Goal: Transaction & Acquisition: Purchase product/service

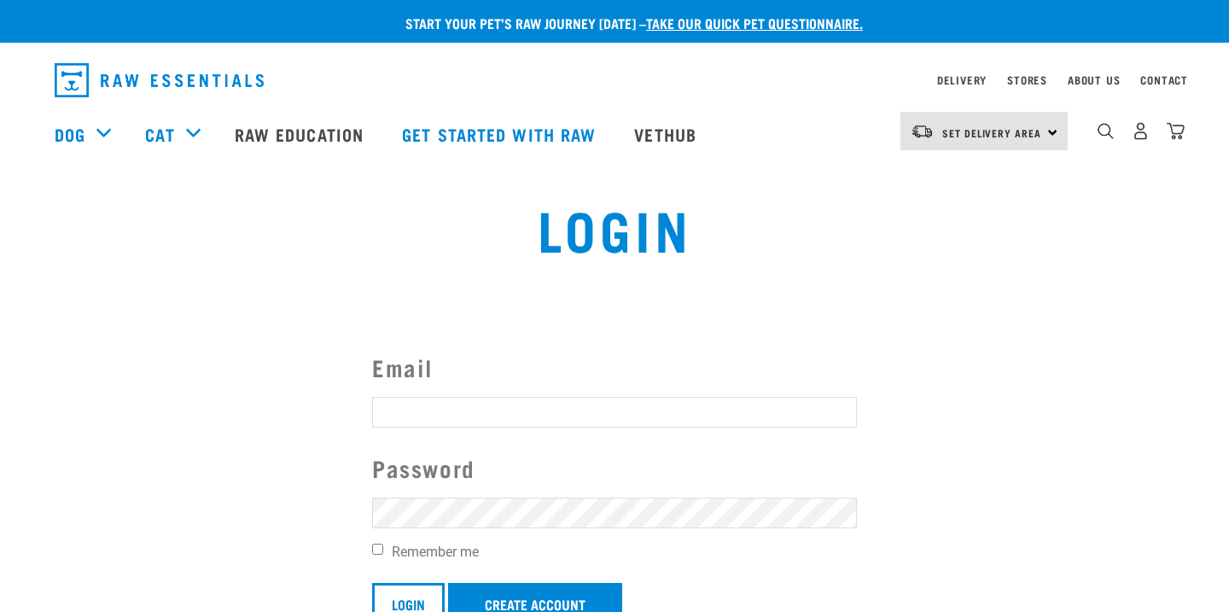
type input "[PERSON_NAME][EMAIL_ADDRESS][PERSON_NAME][DOMAIN_NAME]"
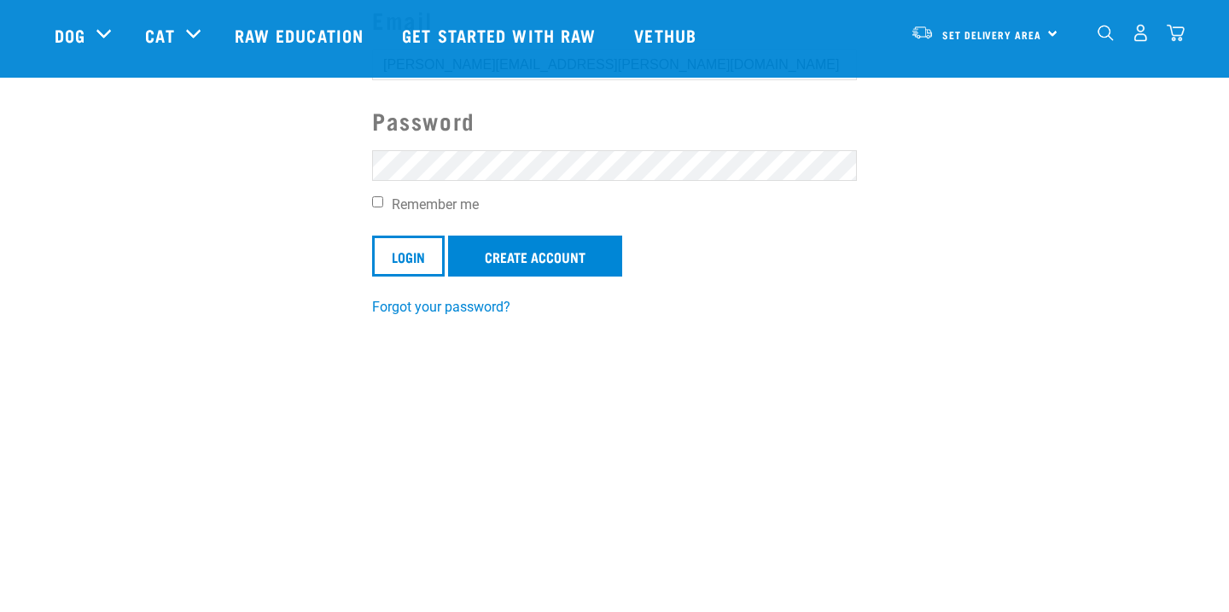
scroll to position [228, 0]
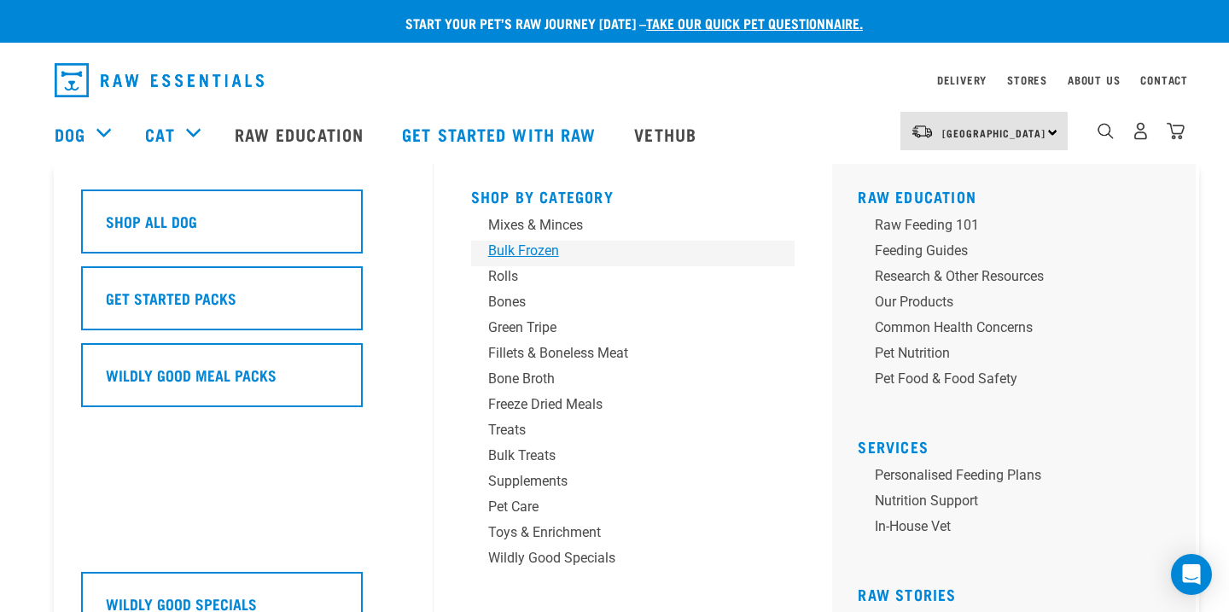
click at [527, 251] on div "Bulk Frozen" at bounding box center [621, 251] width 266 height 20
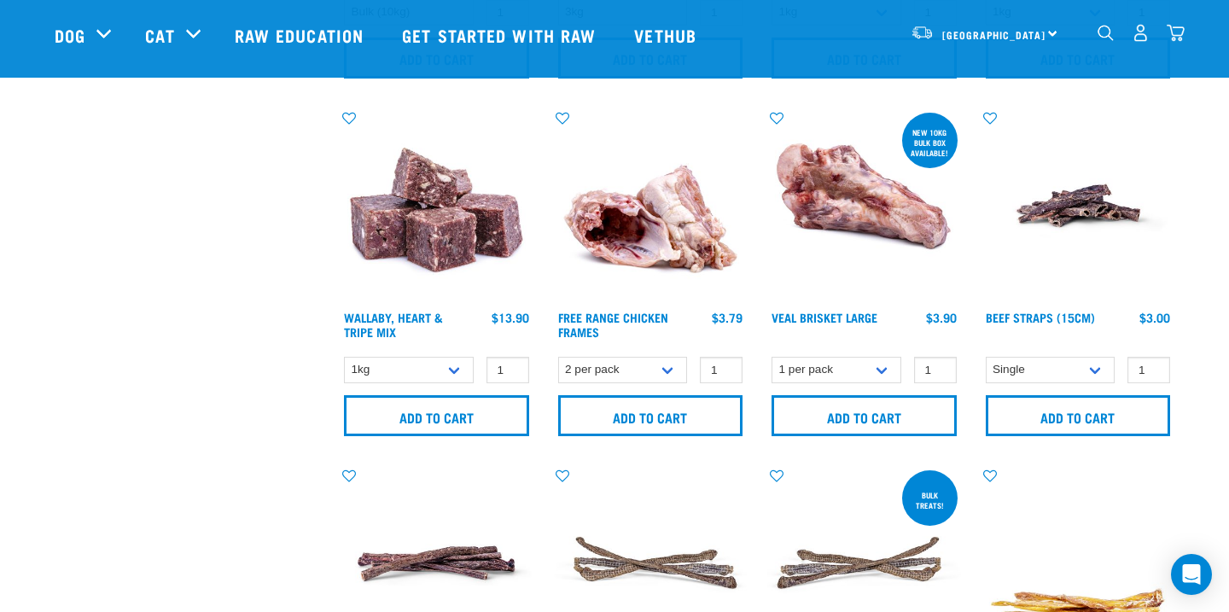
scroll to position [1085, 0]
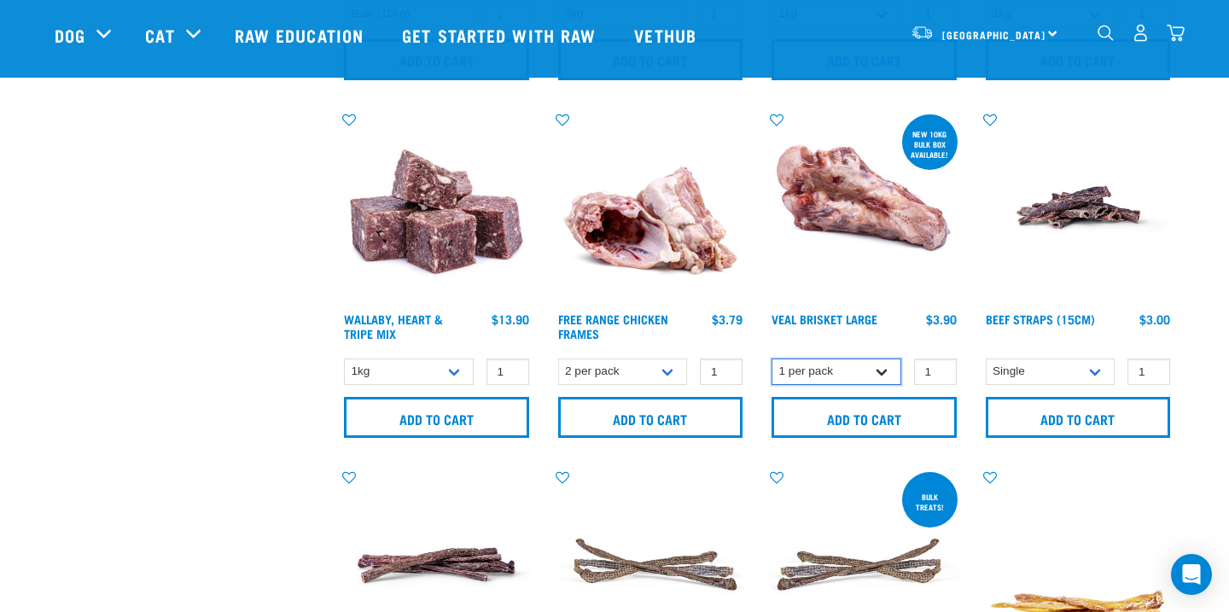
click at [884, 366] on select "1 per pack Bulk (10kg)" at bounding box center [837, 372] width 130 height 26
select select "700283"
click at [772, 359] on select "1 per pack Bulk (10kg)" at bounding box center [837, 372] width 130 height 26
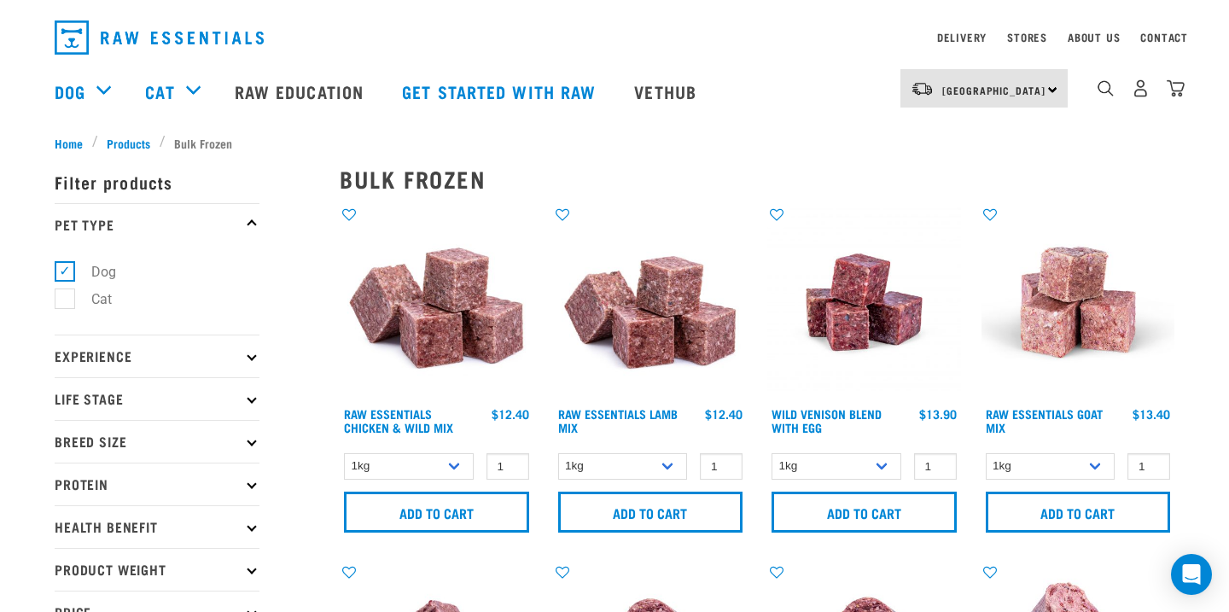
scroll to position [0, 0]
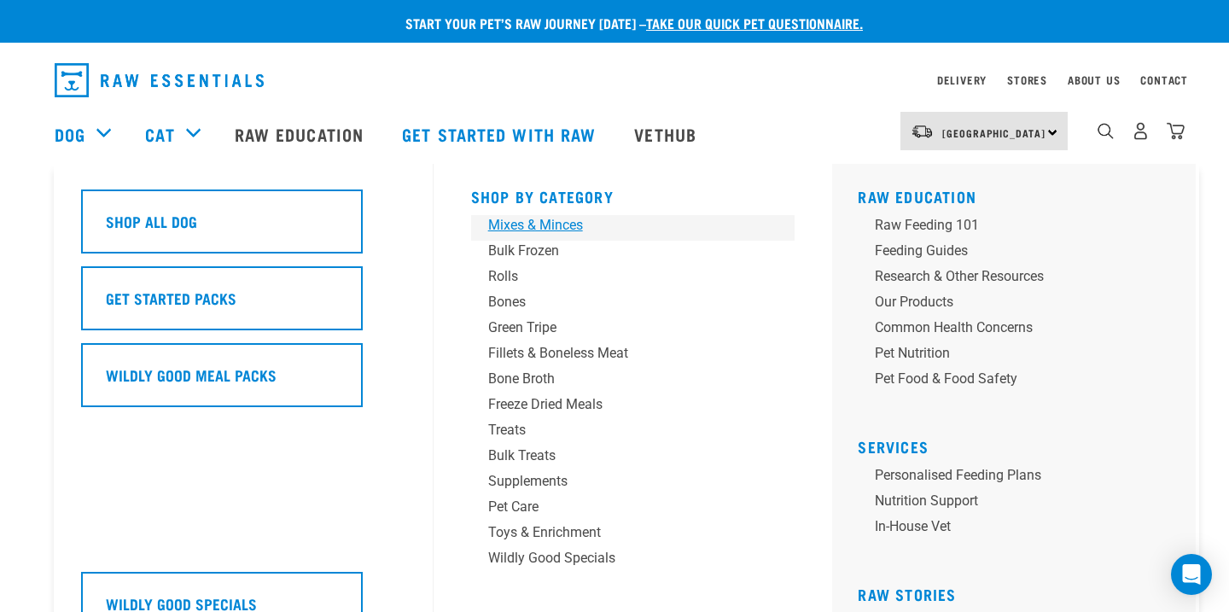
click at [515, 220] on div "Mixes & Minces" at bounding box center [621, 225] width 266 height 20
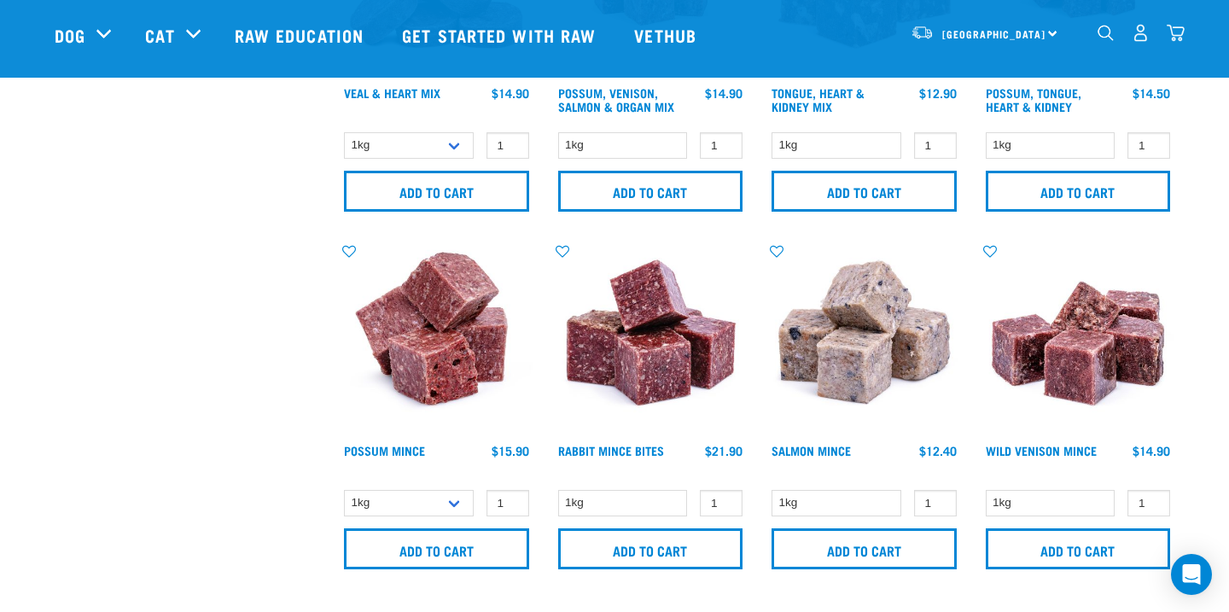
scroll to position [2501, 0]
